Goal: Information Seeking & Learning: Compare options

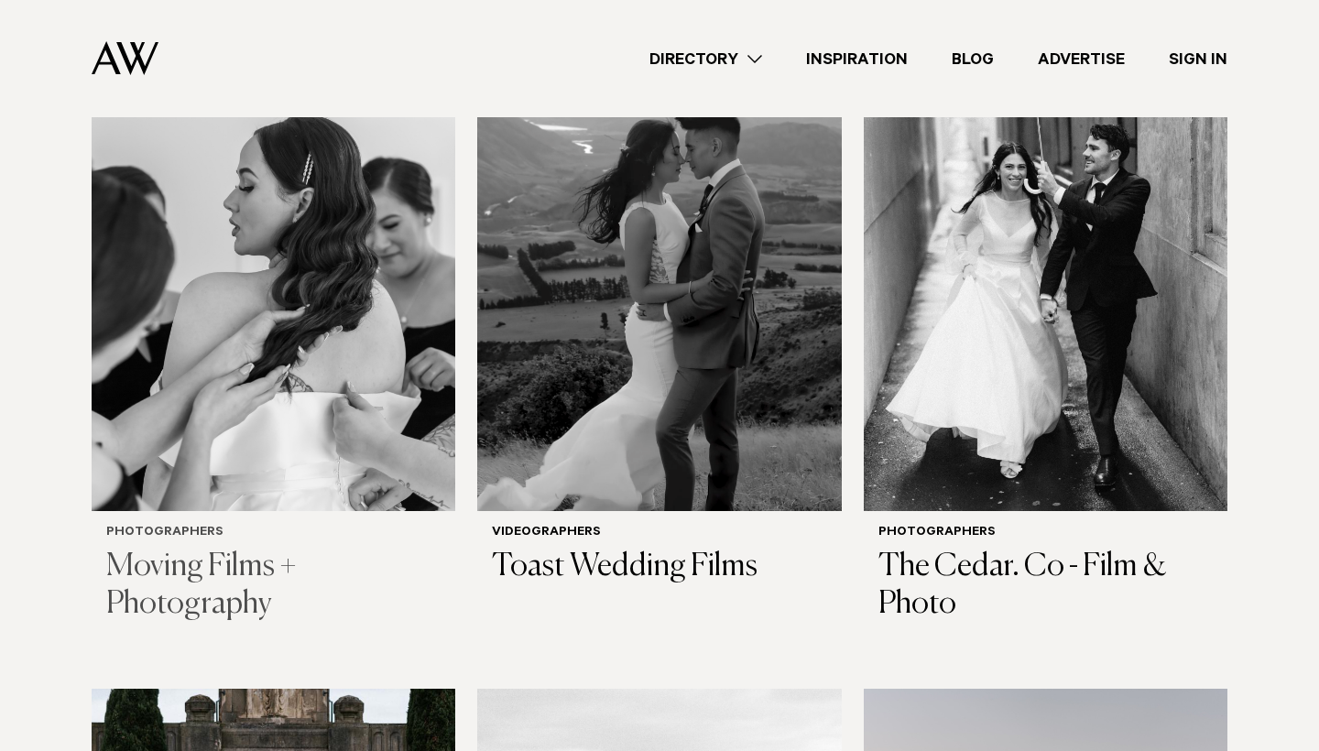
scroll to position [2086, 0]
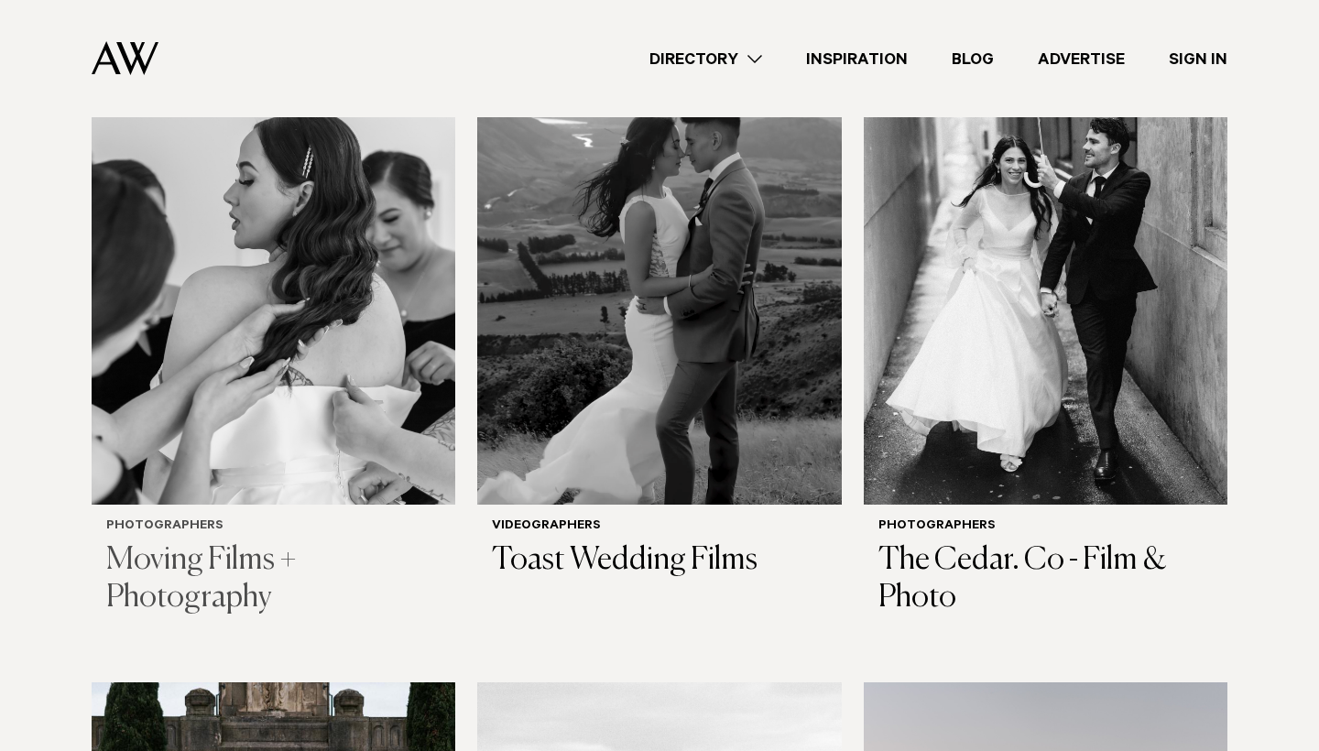
click at [208, 542] on h3 "Moving Films + Photography" at bounding box center [273, 579] width 334 height 75
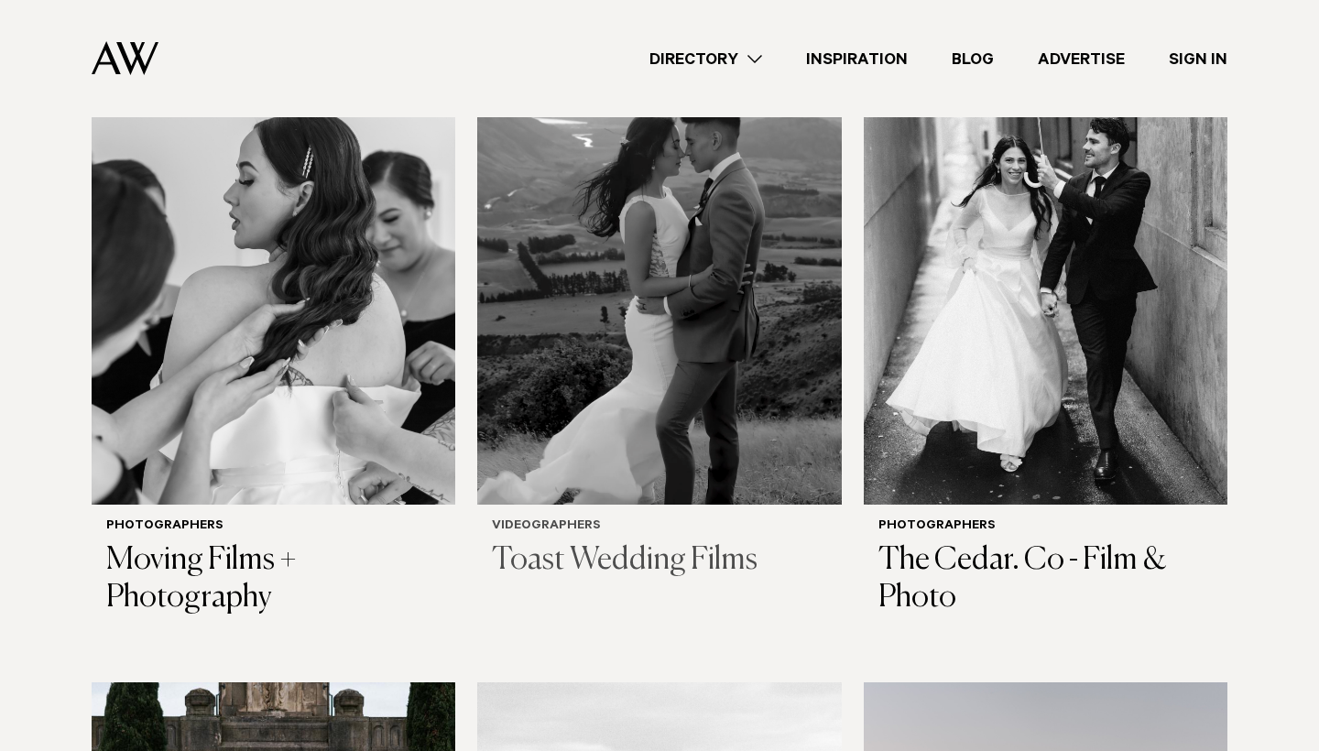
click at [540, 519] on h6 "Videographers" at bounding box center [659, 527] width 334 height 16
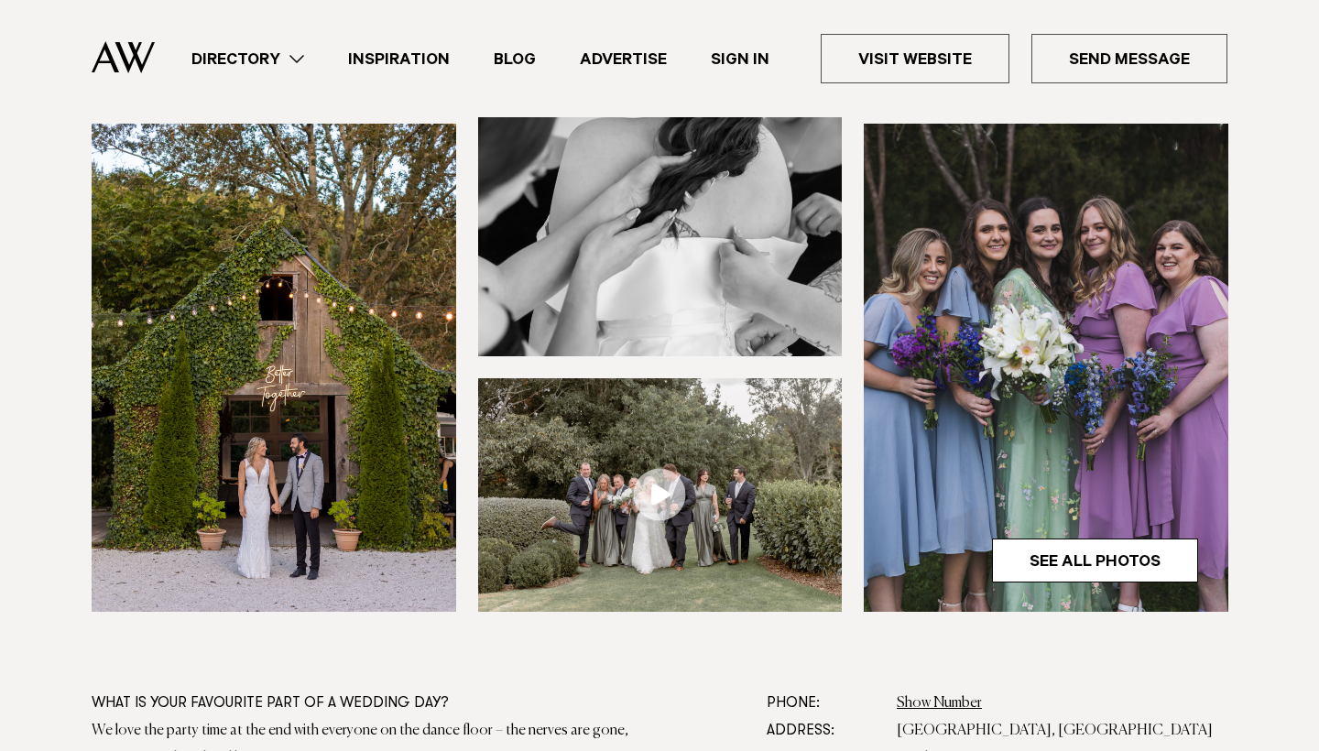
scroll to position [818, 0]
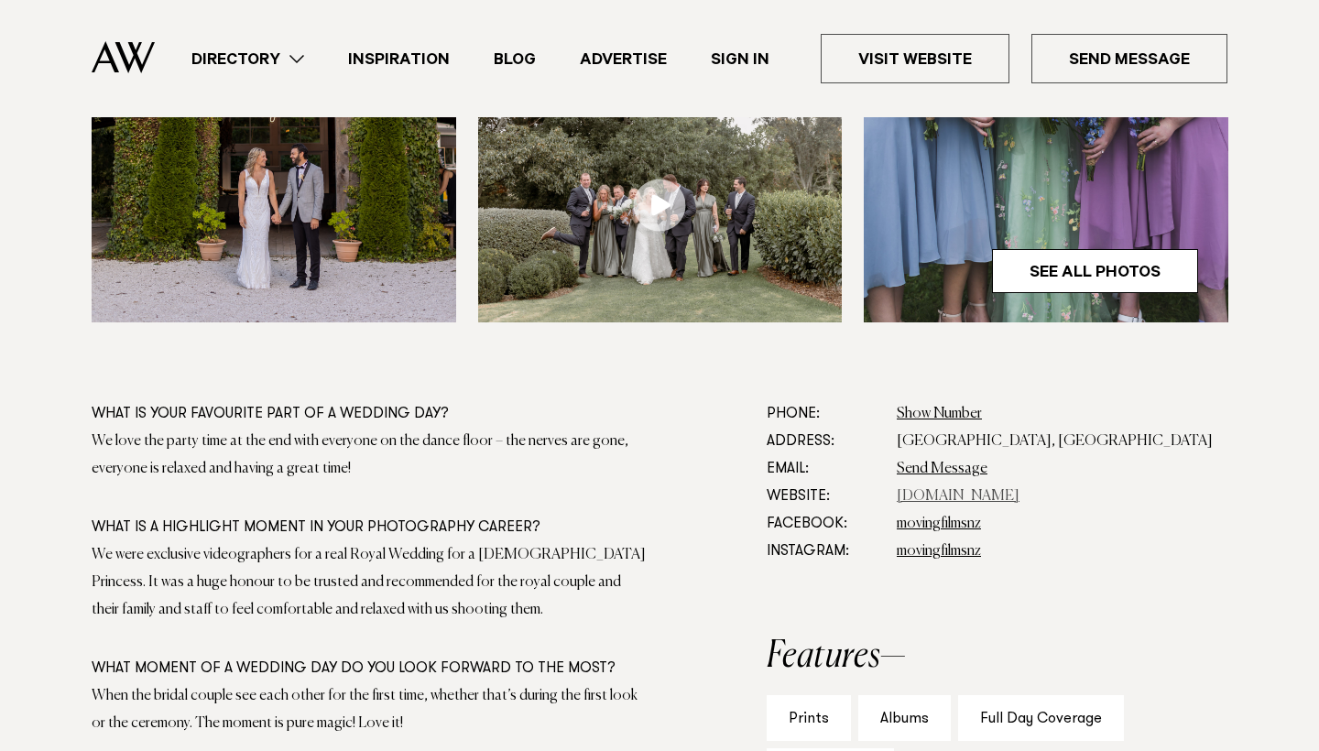
click at [965, 492] on link "movingfilms.co.nz" at bounding box center [958, 496] width 123 height 15
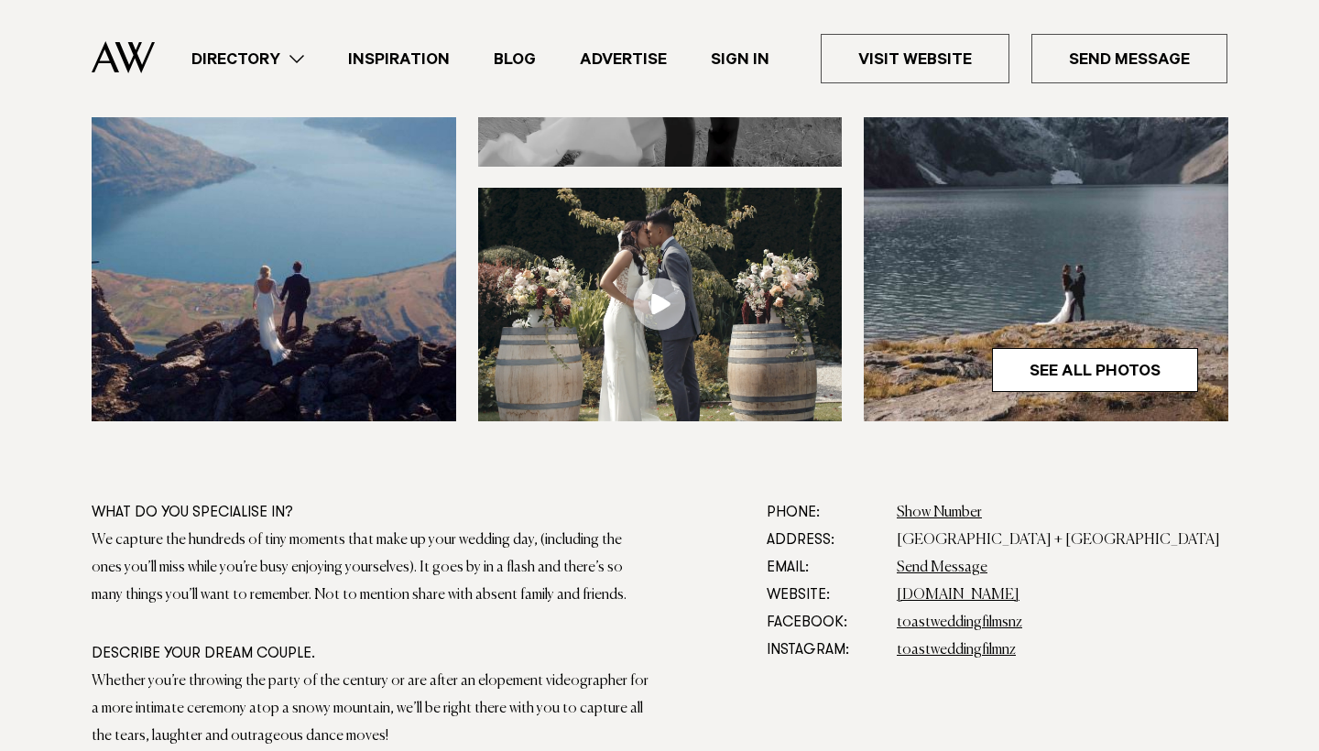
scroll to position [863, 0]
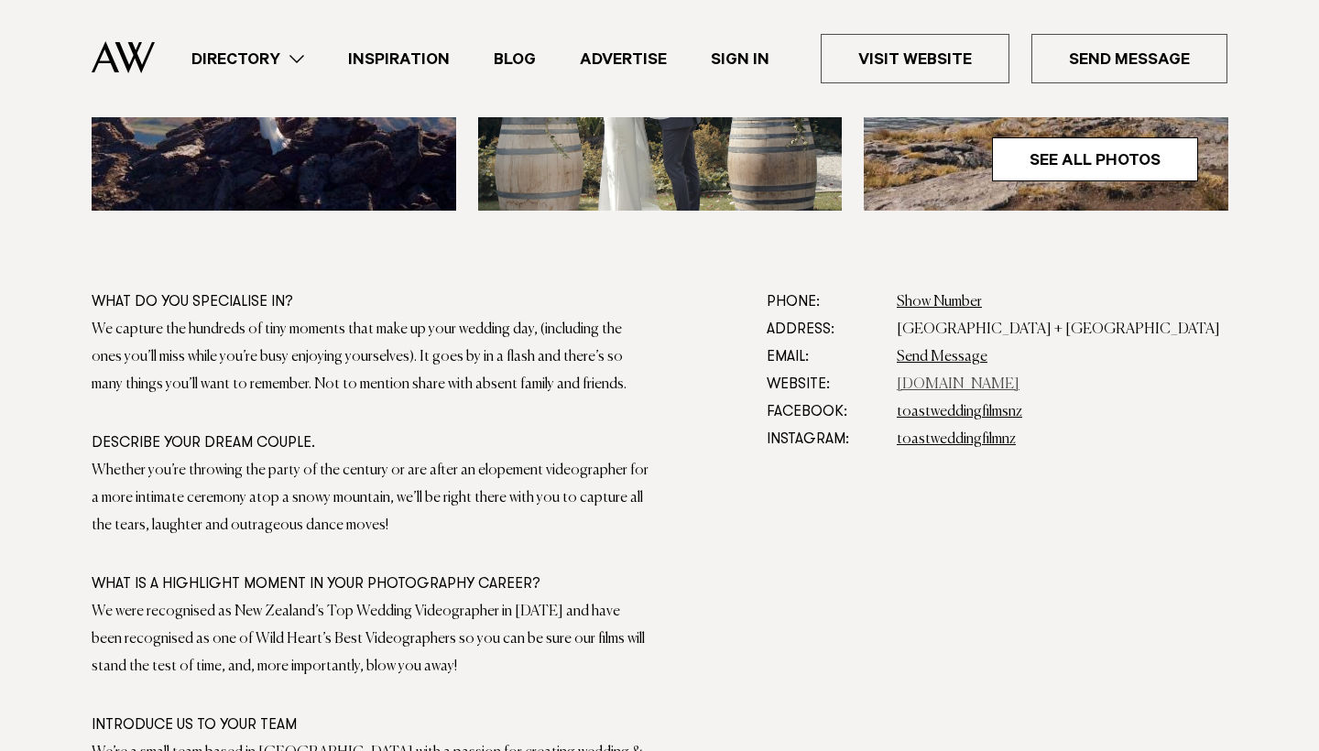
click at [992, 385] on link "www.toast.wedding" at bounding box center [958, 384] width 123 height 15
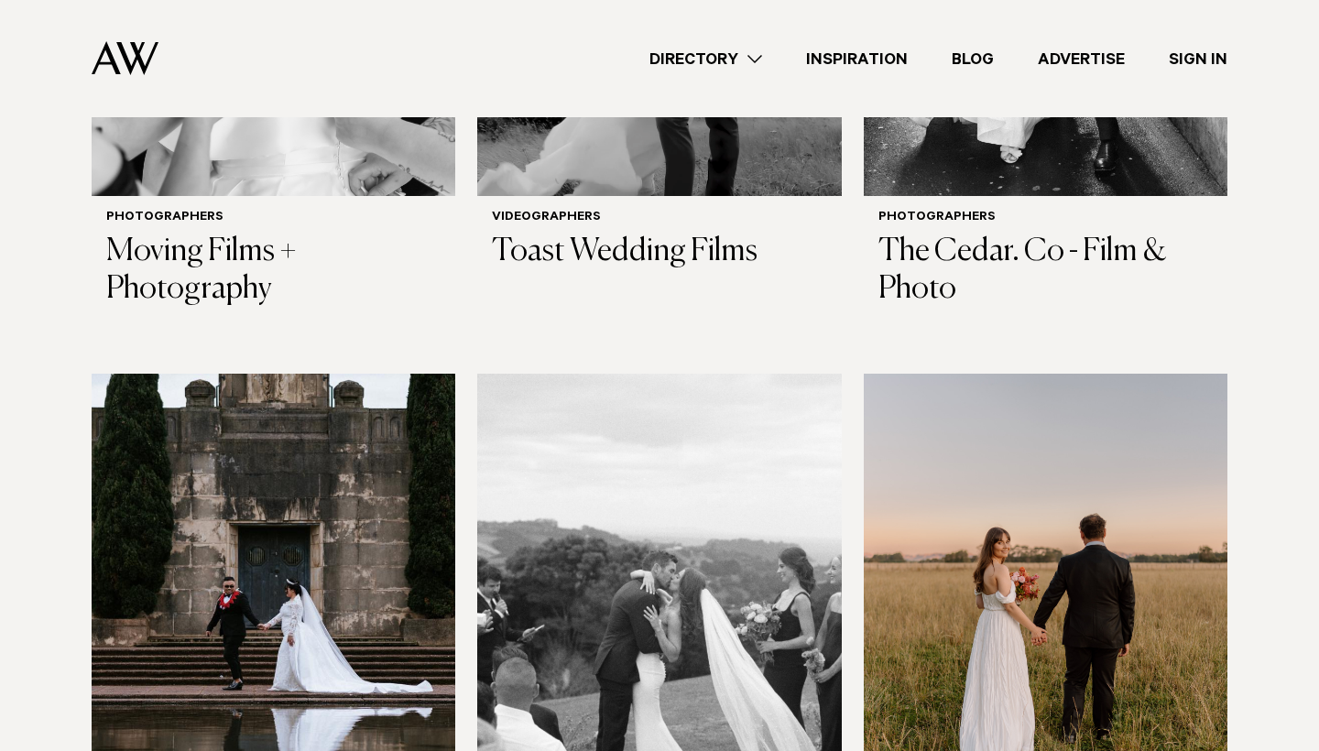
scroll to position [2361, 0]
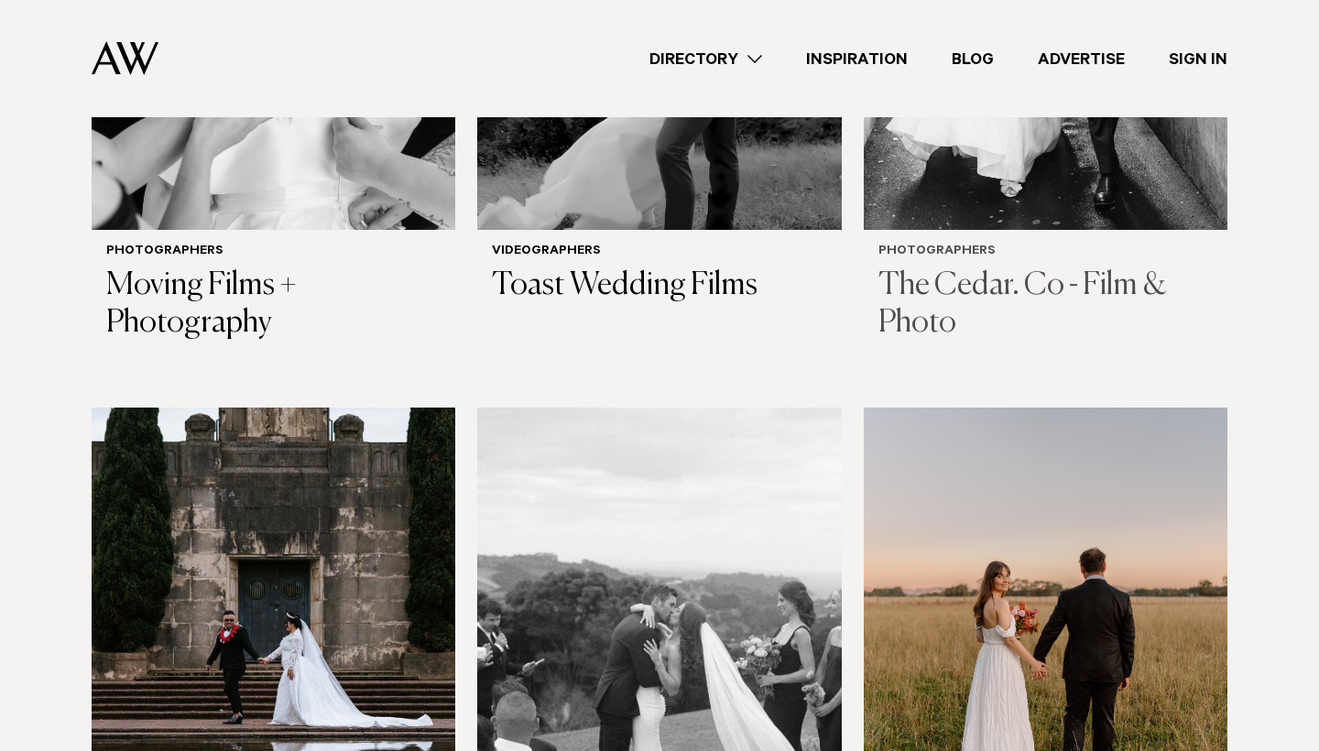
click at [926, 267] on h3 "The Cedar. Co - Film & Photo" at bounding box center [1045, 304] width 334 height 75
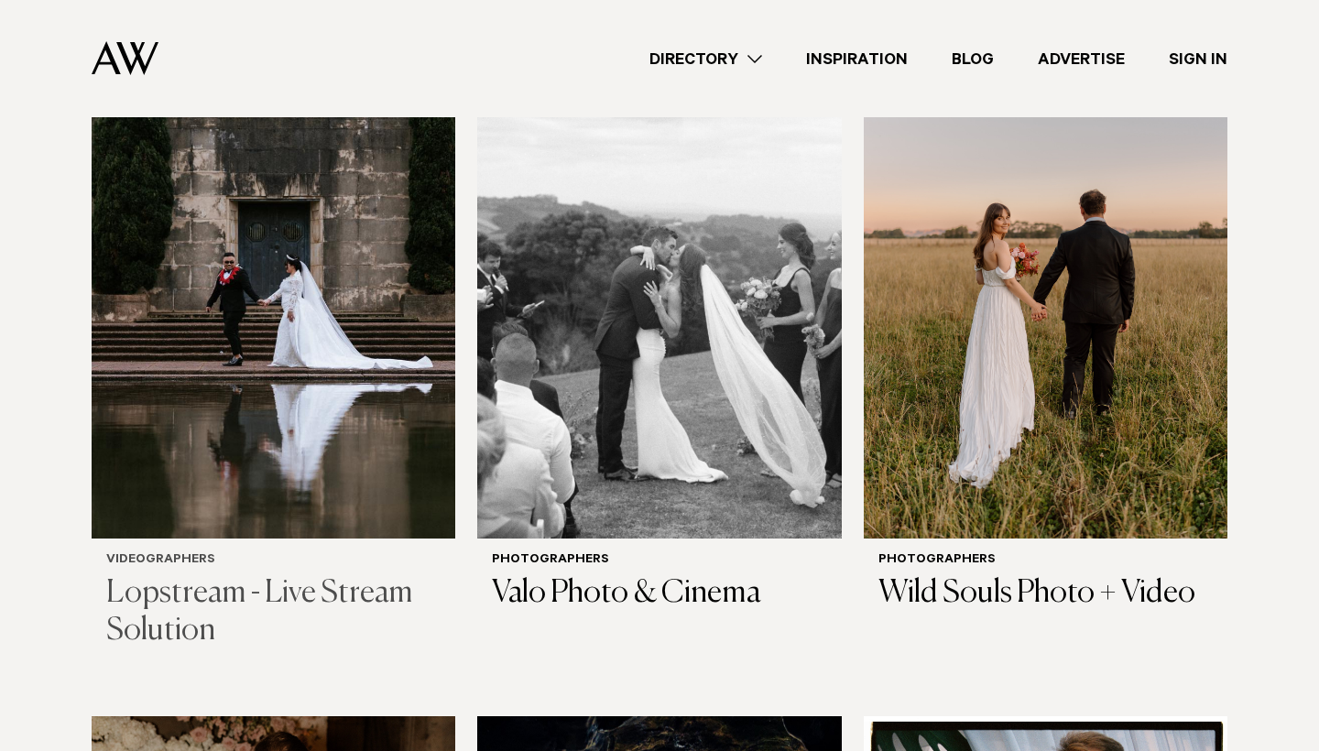
scroll to position [2706, 0]
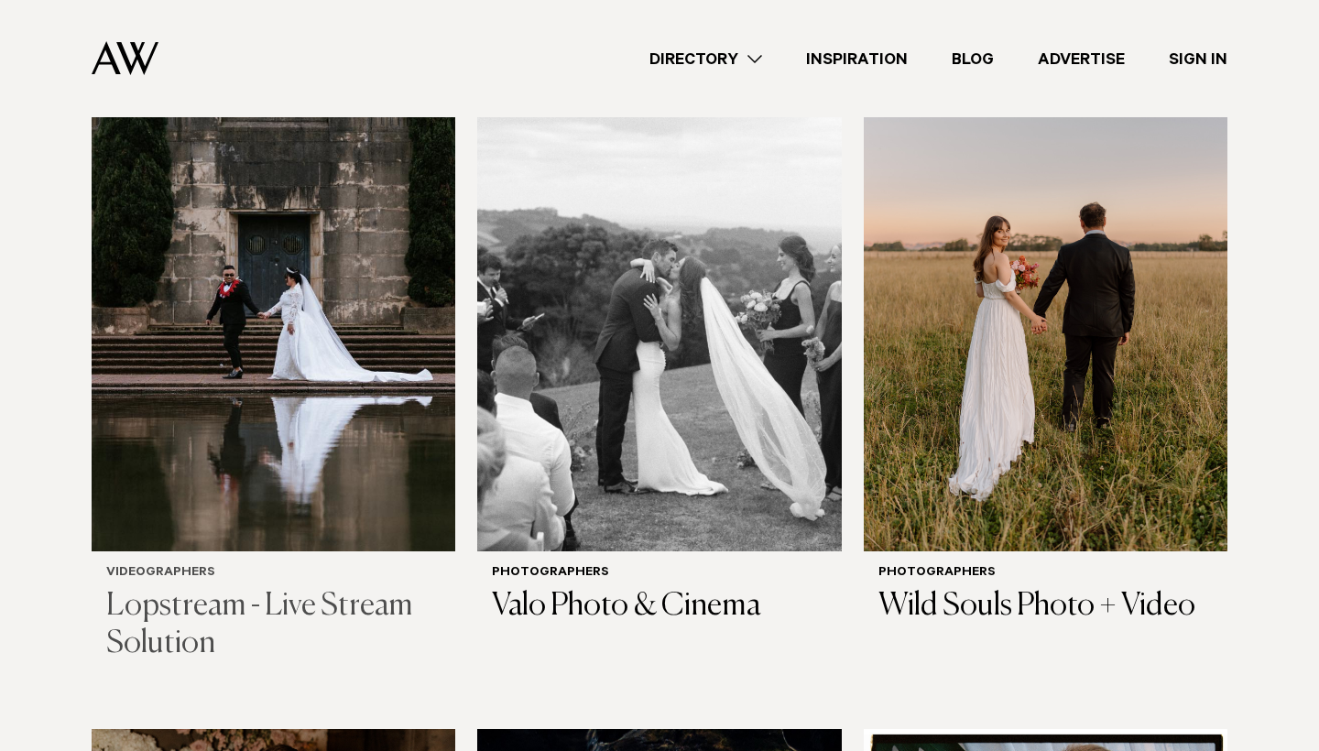
click at [311, 588] on h3 "Lopstream - Live Stream Solution" at bounding box center [273, 625] width 334 height 75
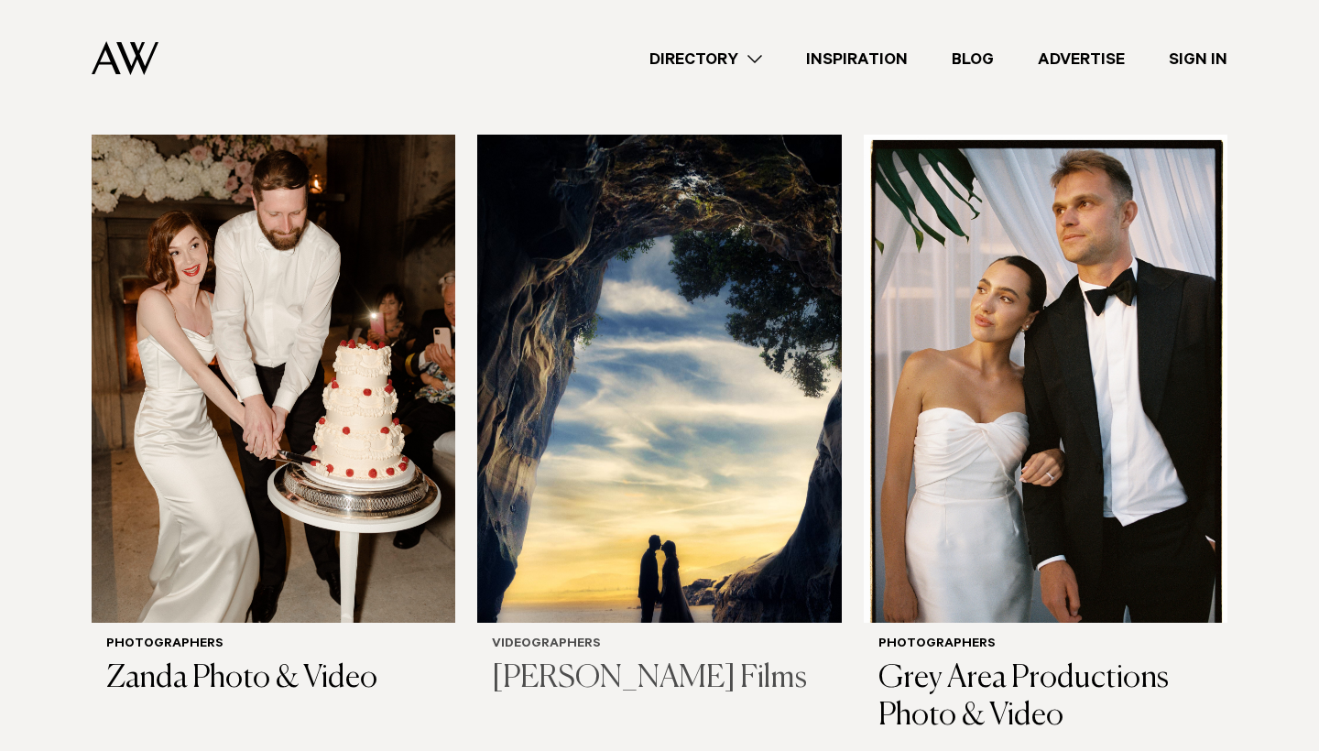
scroll to position [3399, 0]
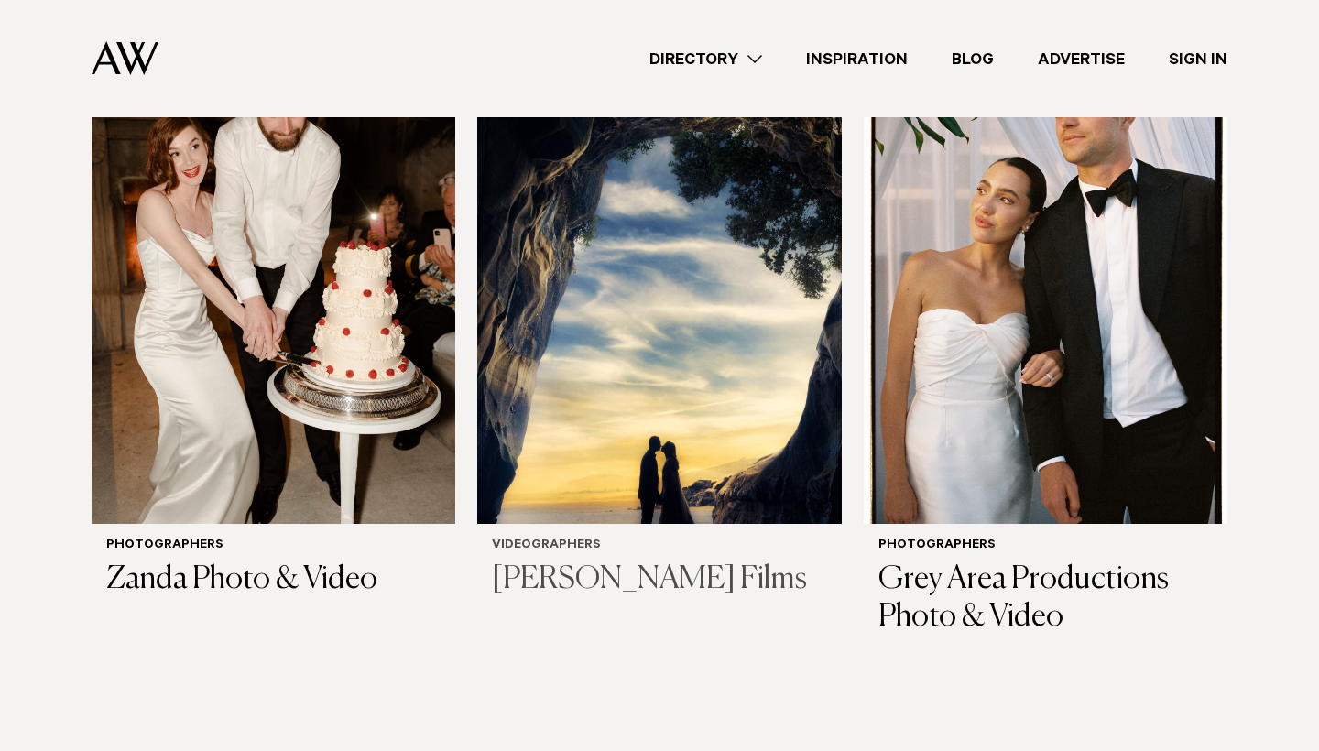
click at [603, 562] on h3 "[PERSON_NAME] Films" at bounding box center [659, 581] width 334 height 38
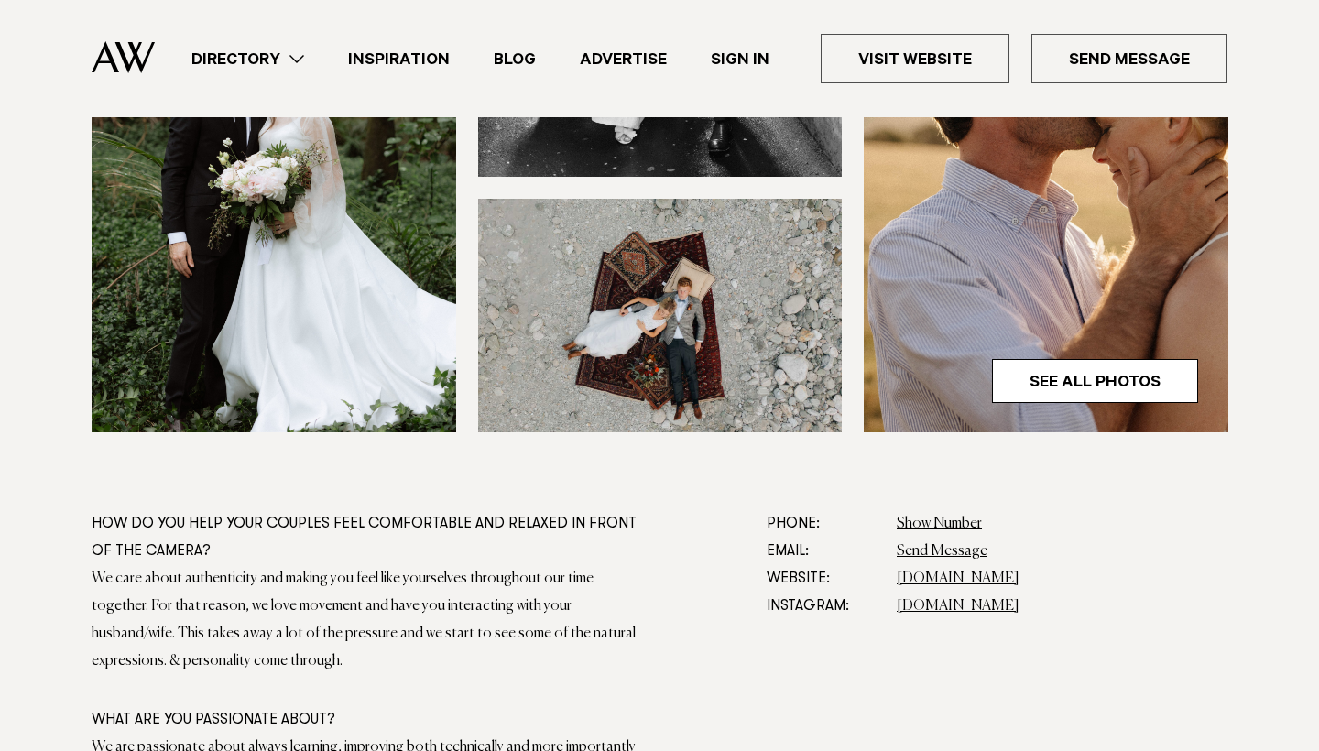
scroll to position [715, 0]
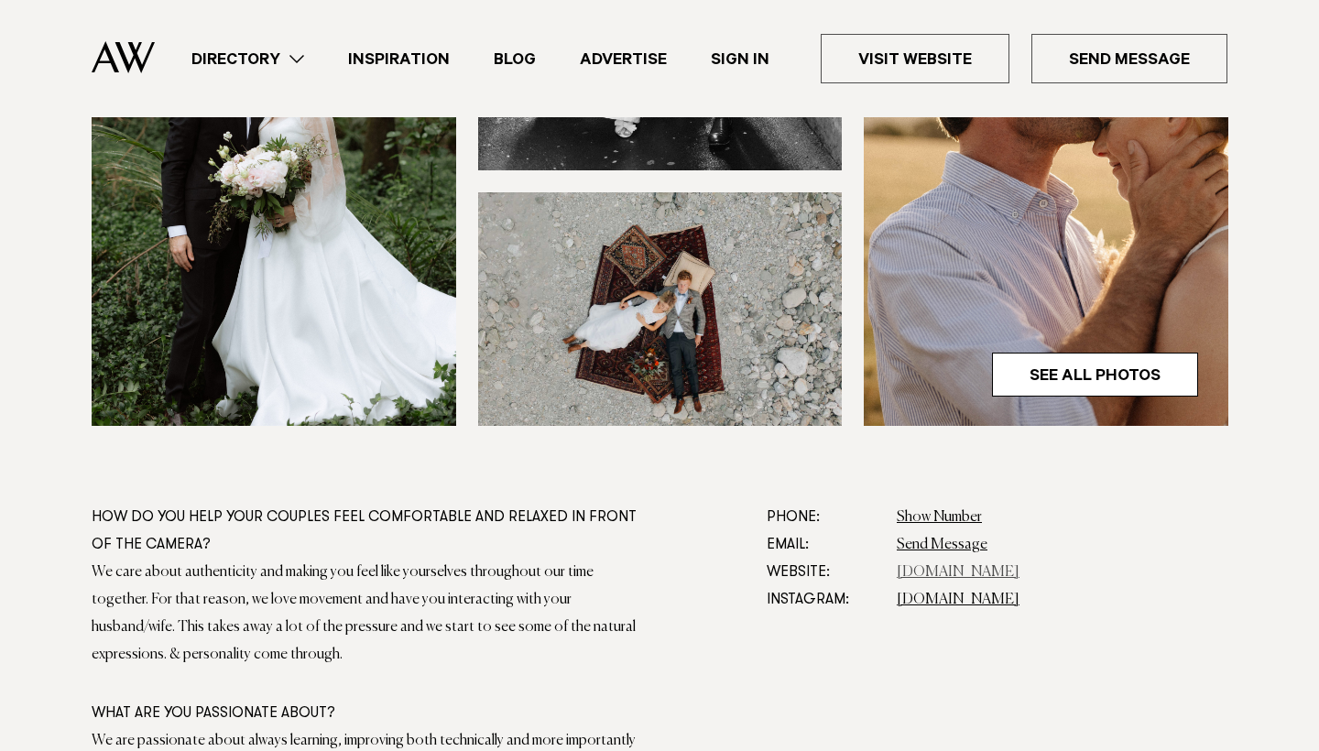
click at [933, 568] on link "[DOMAIN_NAME]" at bounding box center [958, 572] width 123 height 15
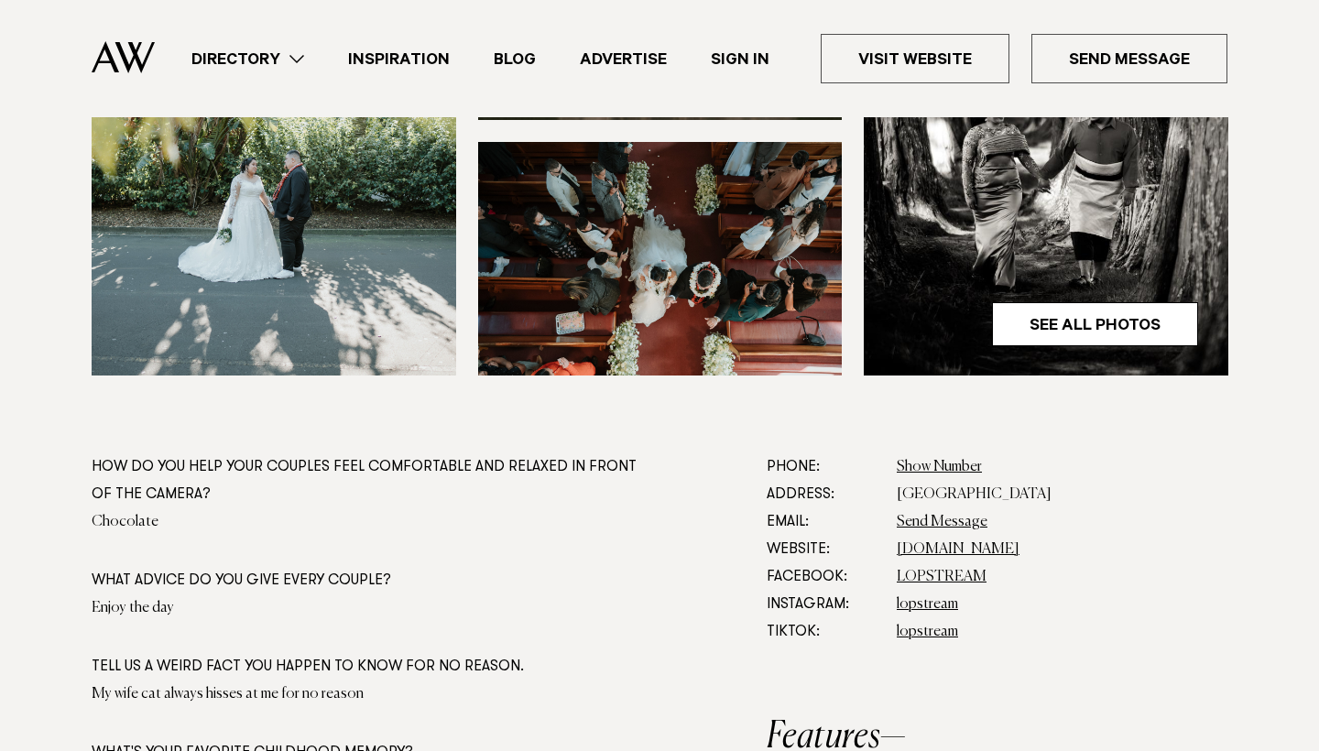
scroll to position [839, 0]
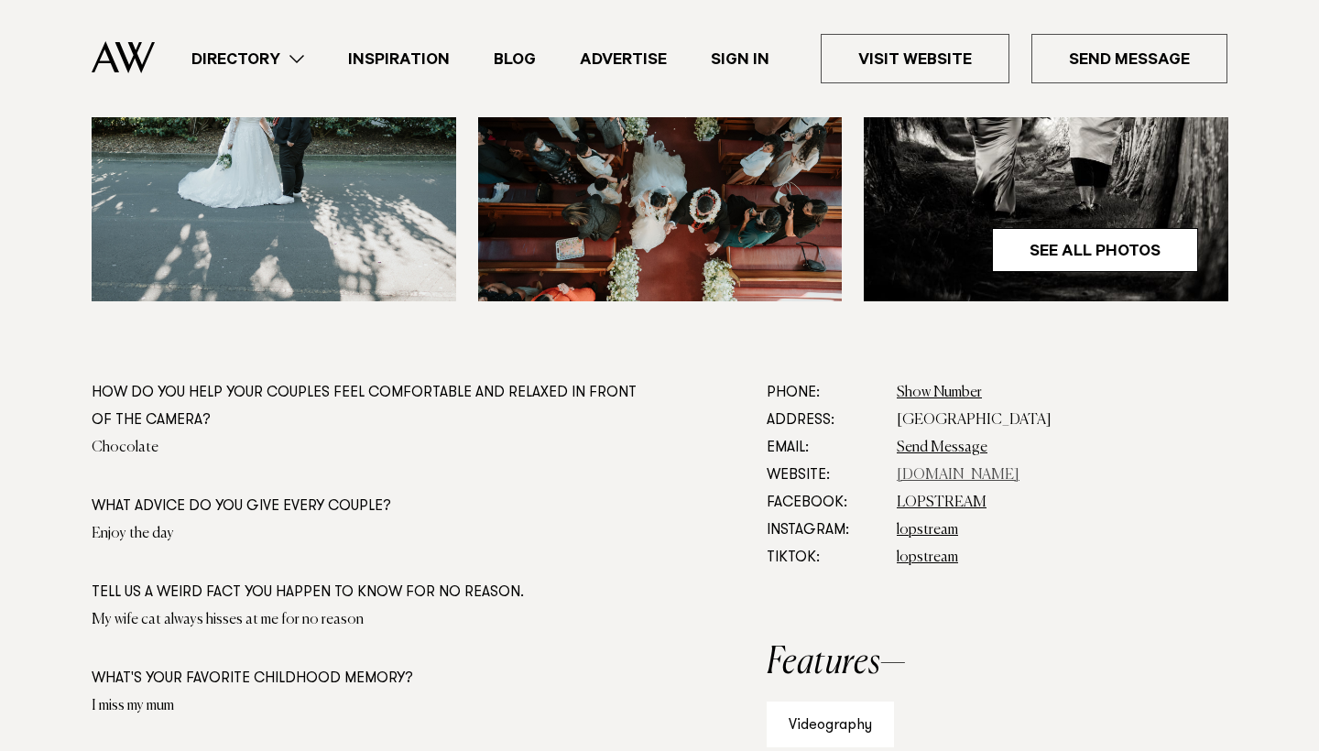
click at [923, 478] on link "[DOMAIN_NAME]" at bounding box center [958, 475] width 123 height 15
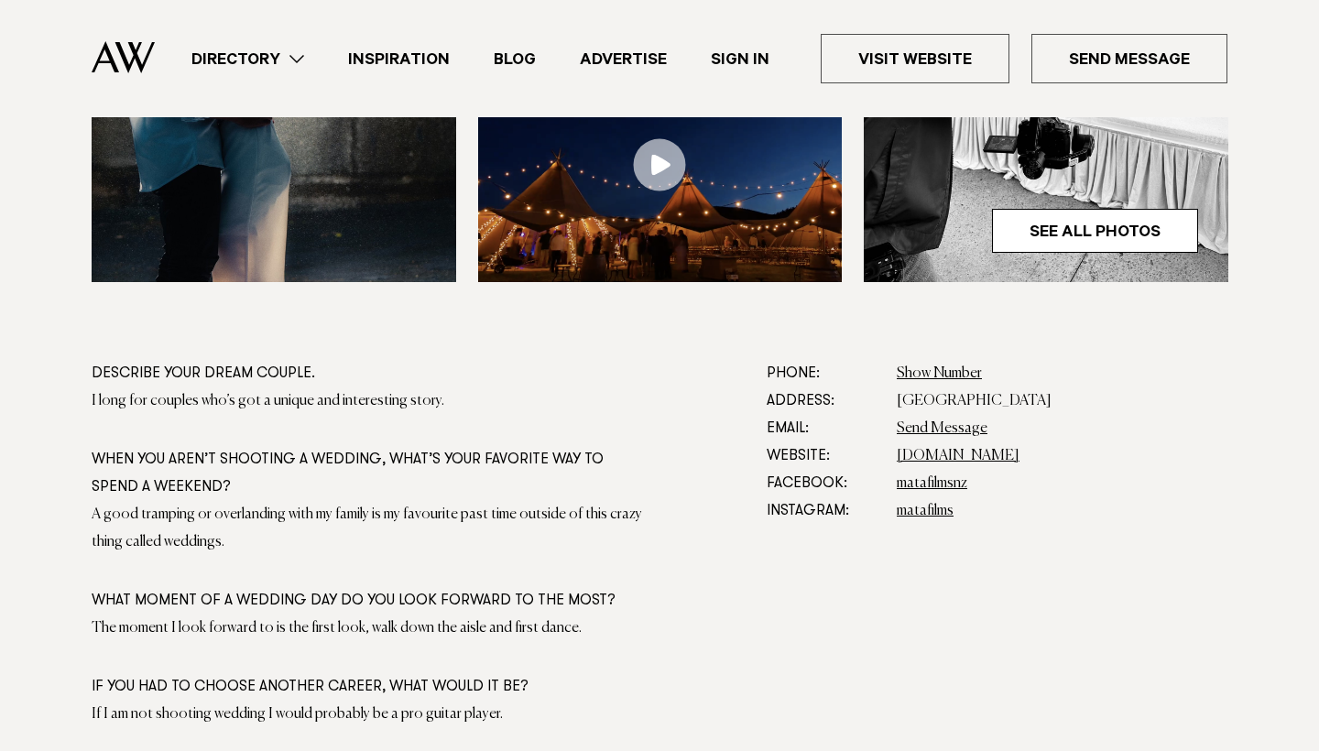
scroll to position [861, 0]
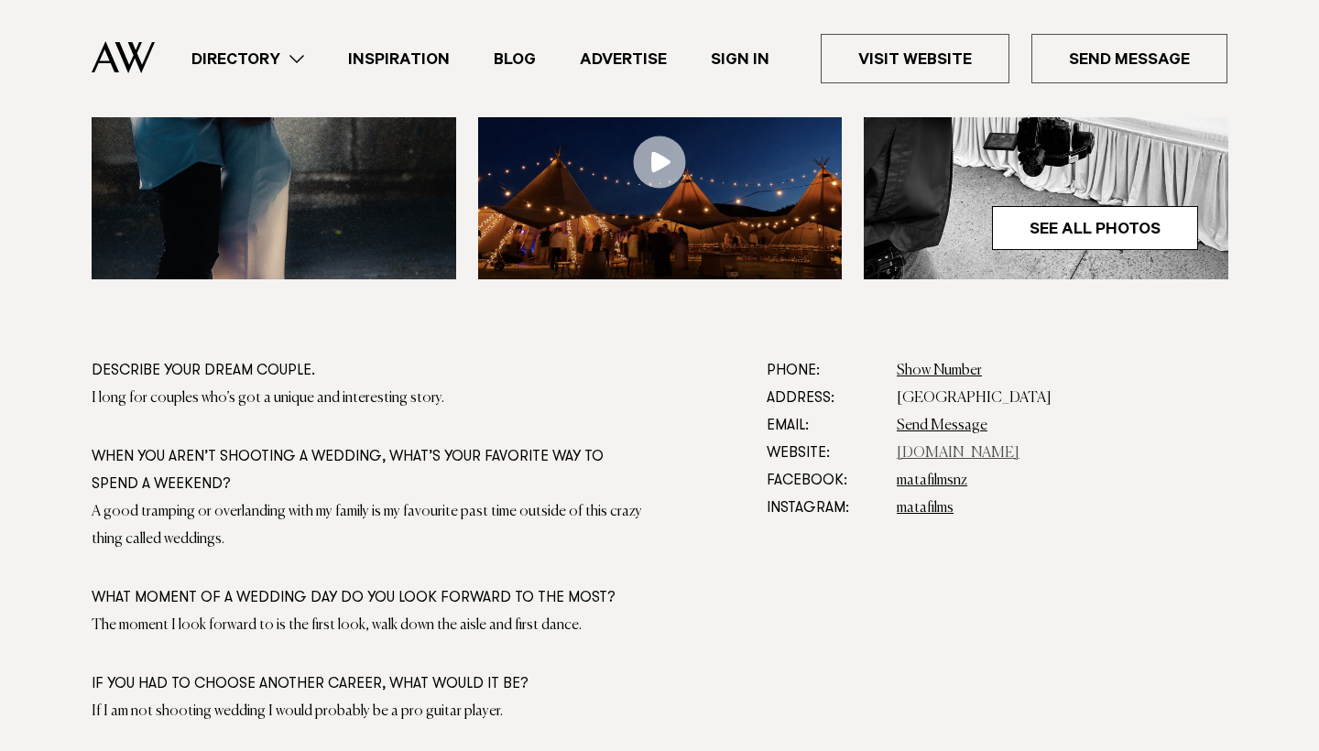
click at [944, 453] on link "[DOMAIN_NAME]" at bounding box center [958, 453] width 123 height 15
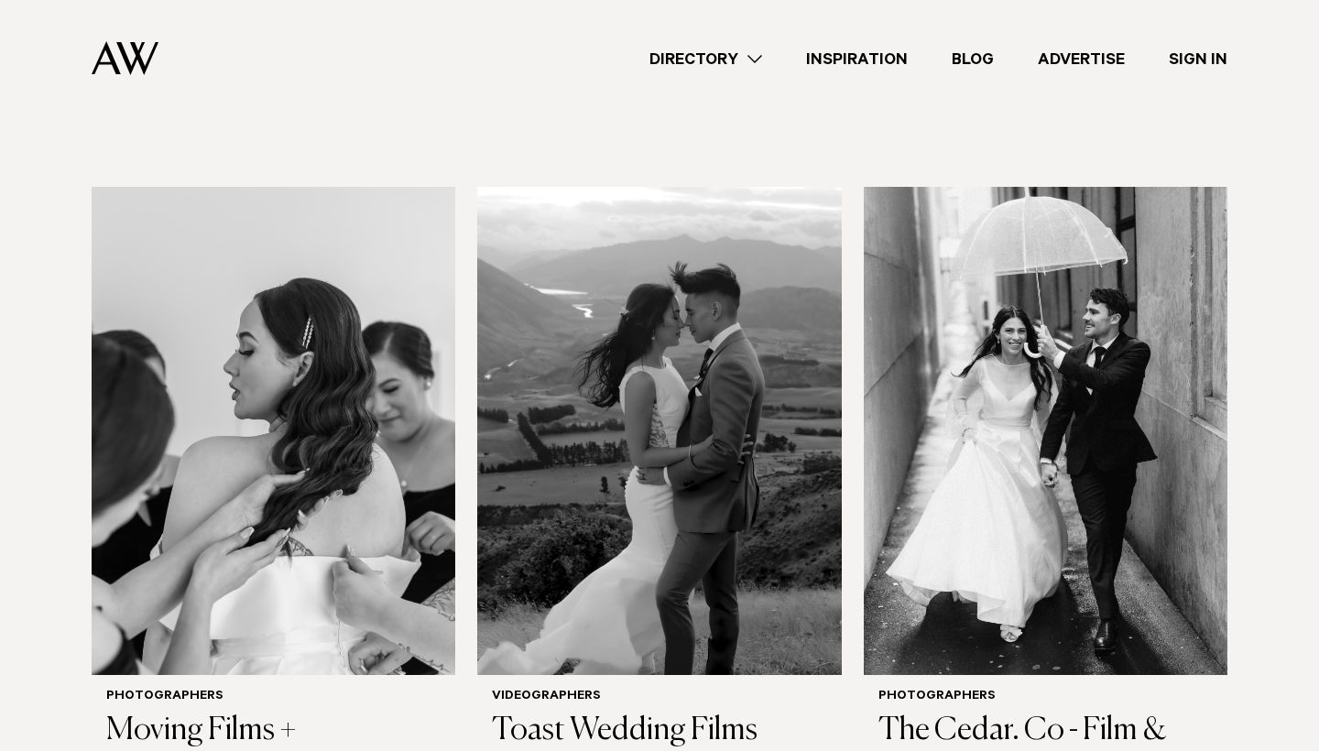
scroll to position [1914, 0]
